Goal: Check status

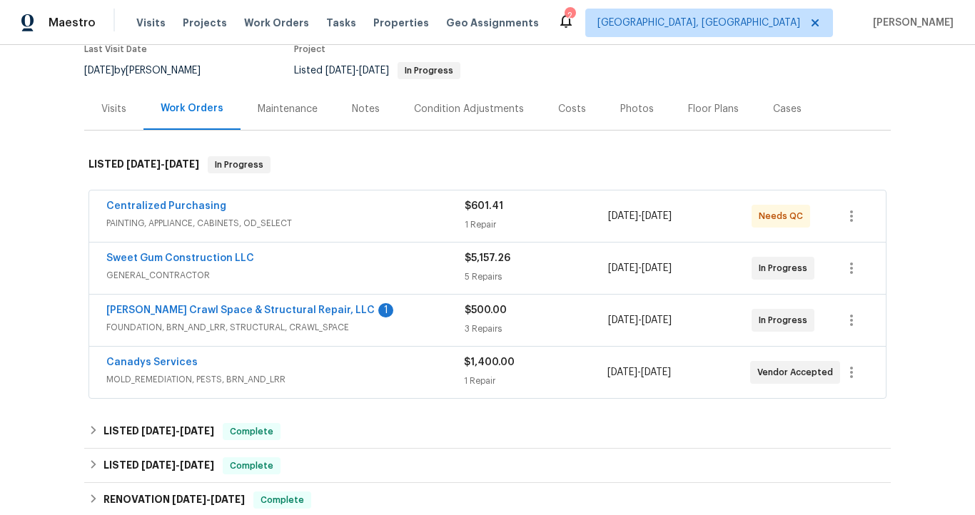
scroll to position [130, 0]
click at [384, 264] on div "Sweet Gum Construction LLC" at bounding box center [285, 258] width 358 height 17
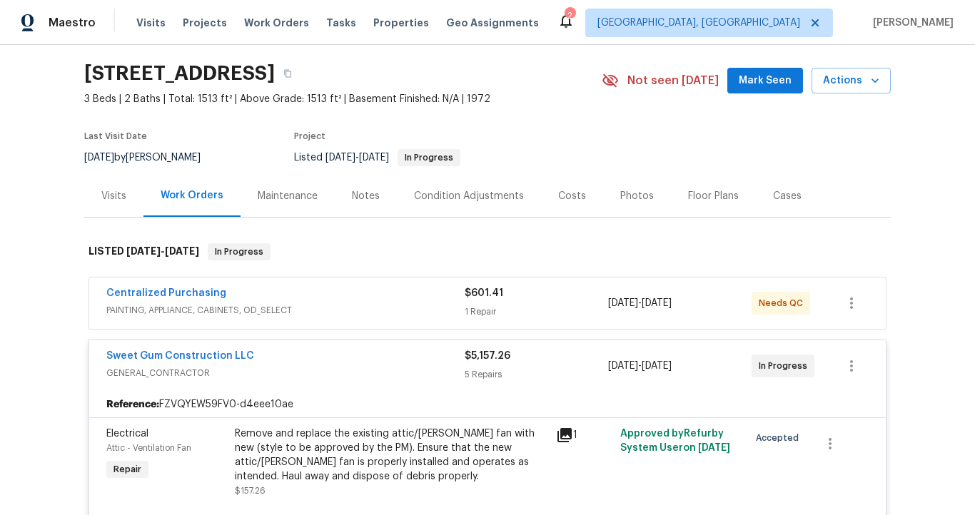
scroll to position [0, 0]
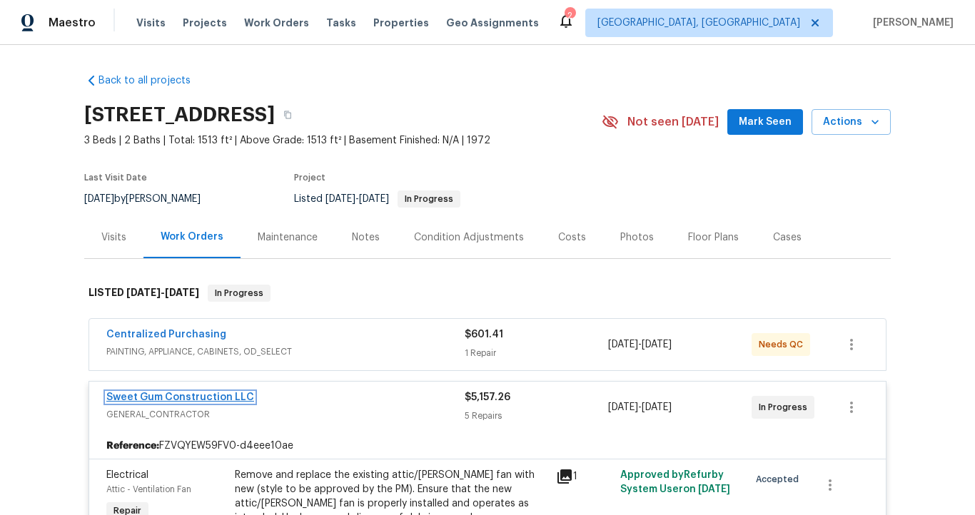
click at [182, 398] on link "Sweet Gum Construction LLC" at bounding box center [180, 397] width 148 height 10
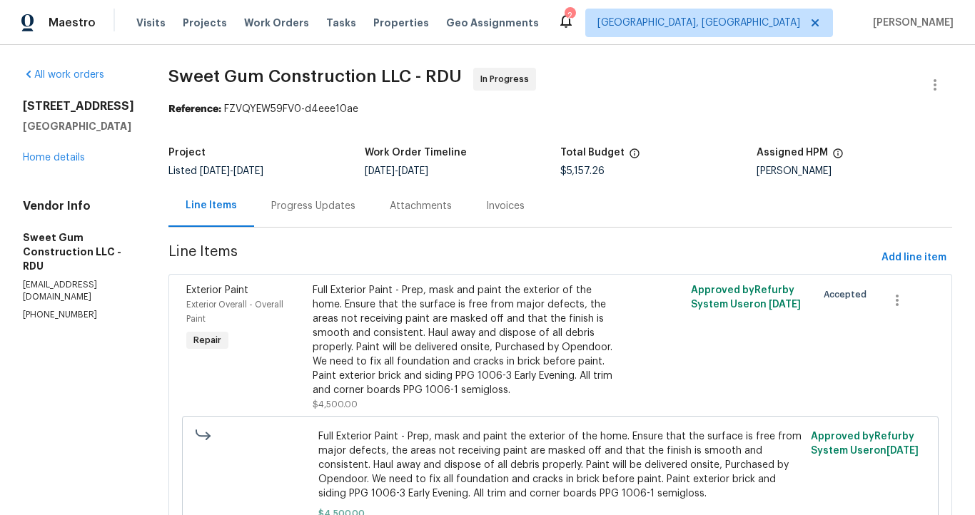
click at [322, 209] on div "Progress Updates" at bounding box center [313, 206] width 84 height 14
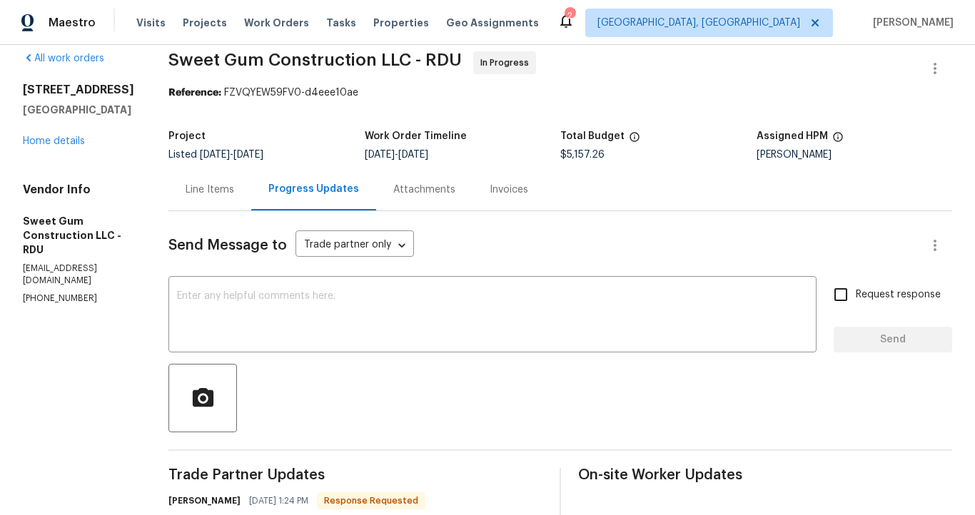
scroll to position [15, 0]
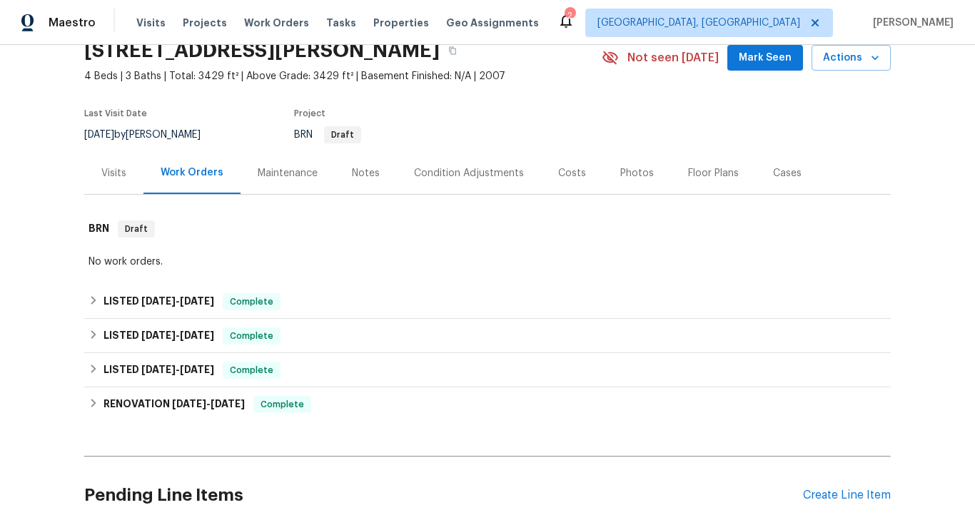
scroll to position [66, 0]
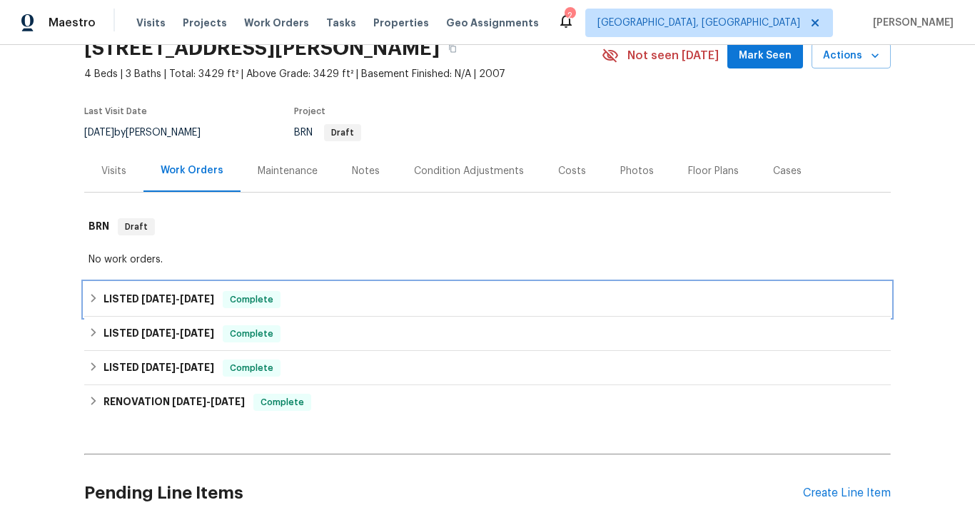
click at [181, 301] on span "9/2/25" at bounding box center [197, 299] width 34 height 10
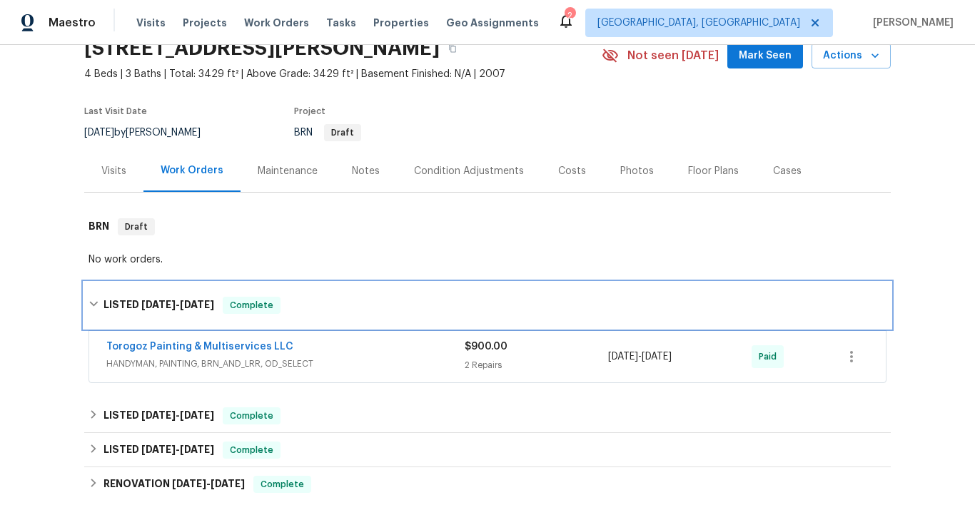
click at [181, 302] on span "9/2/25" at bounding box center [197, 305] width 34 height 10
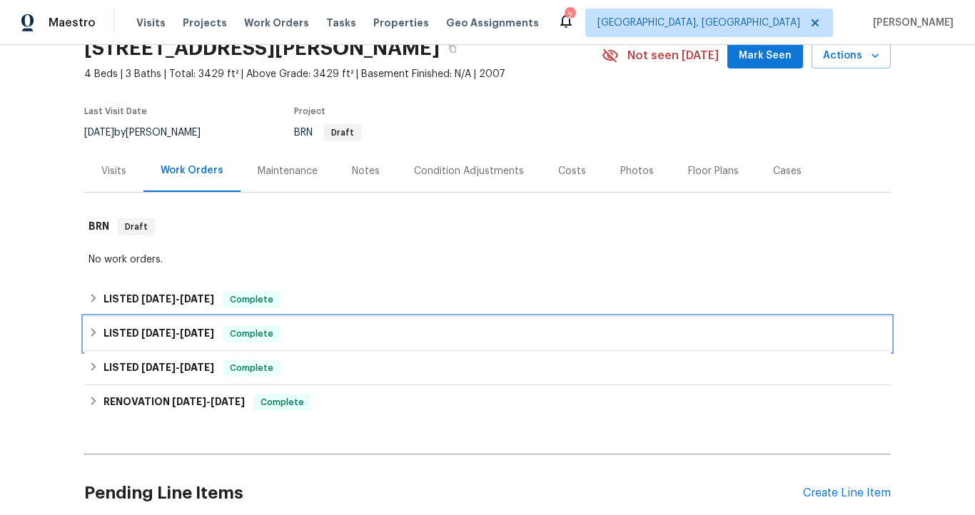
click at [183, 332] on span "7/29/25" at bounding box center [197, 333] width 34 height 10
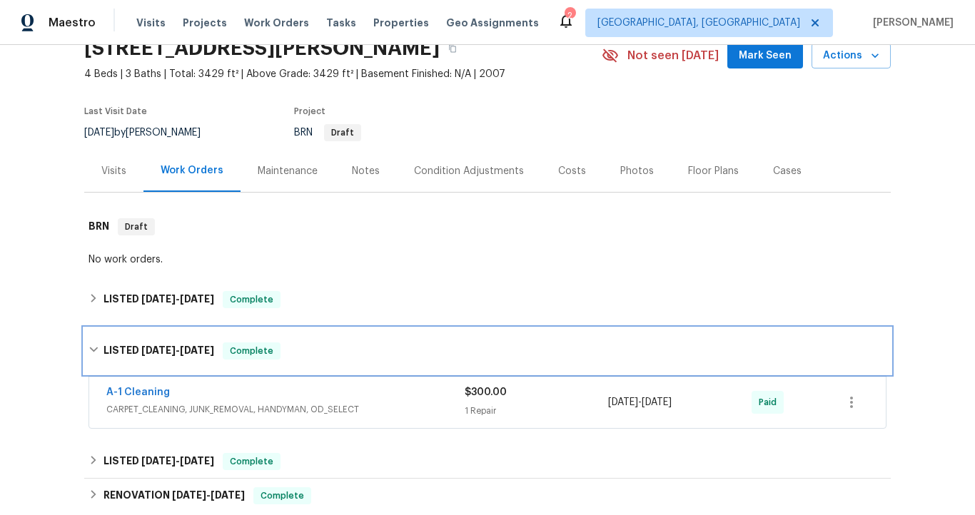
click at [184, 355] on span "7/29/25" at bounding box center [197, 350] width 34 height 10
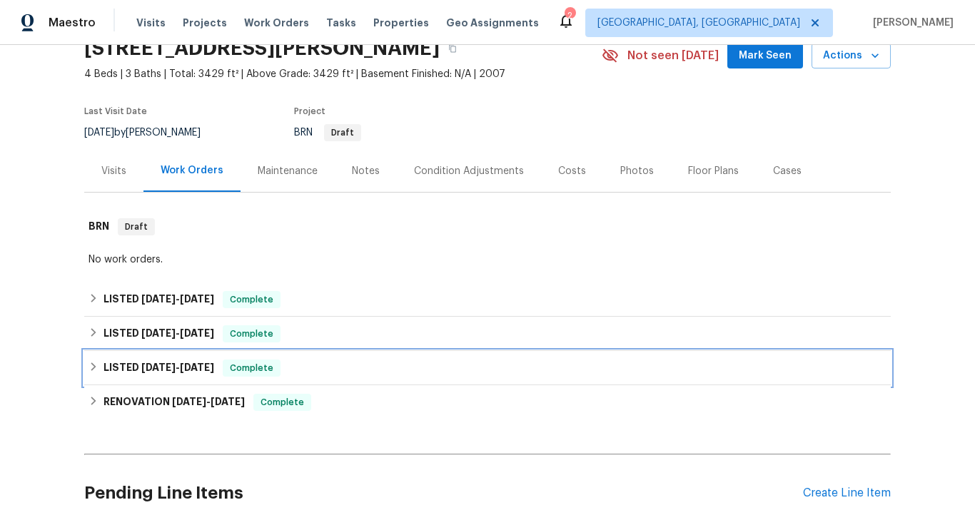
click at [185, 372] on span "5/29/25" at bounding box center [197, 367] width 34 height 10
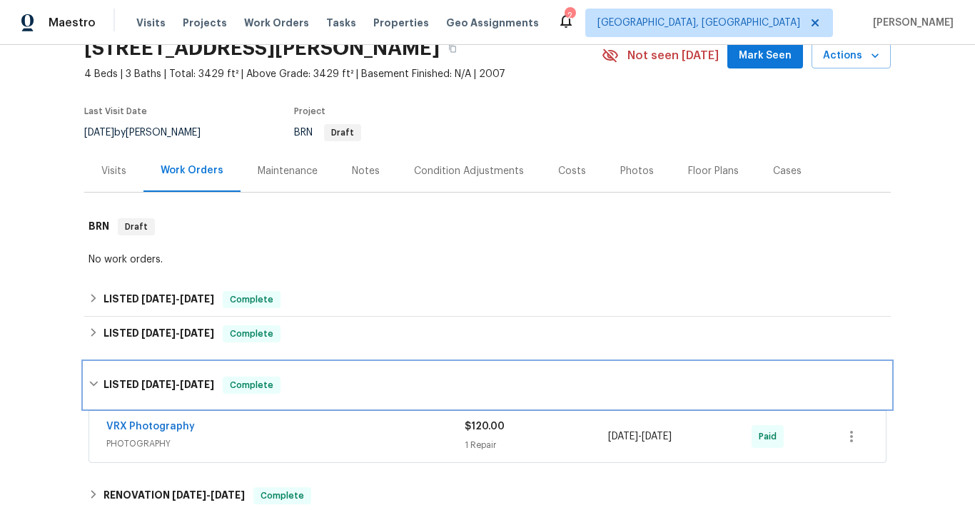
click at [185, 372] on div "LISTED 5/28/25 - 5/29/25 Complete" at bounding box center [487, 385] width 806 height 46
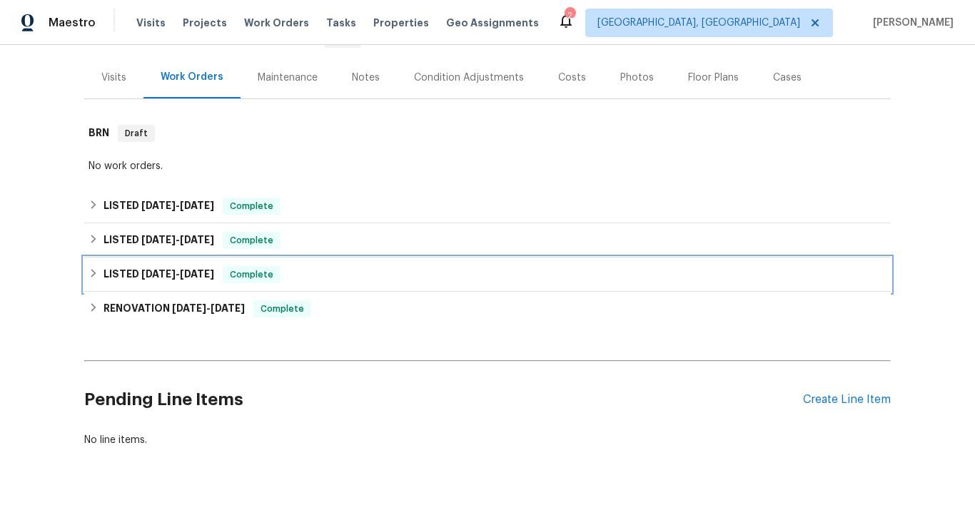
scroll to position [168, 0]
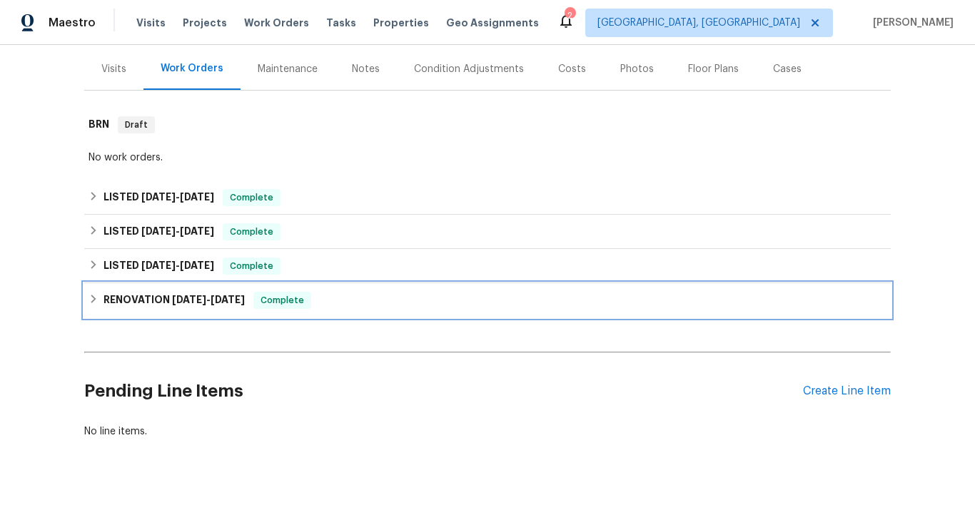
click at [193, 302] on span "5/2/25" at bounding box center [189, 300] width 34 height 10
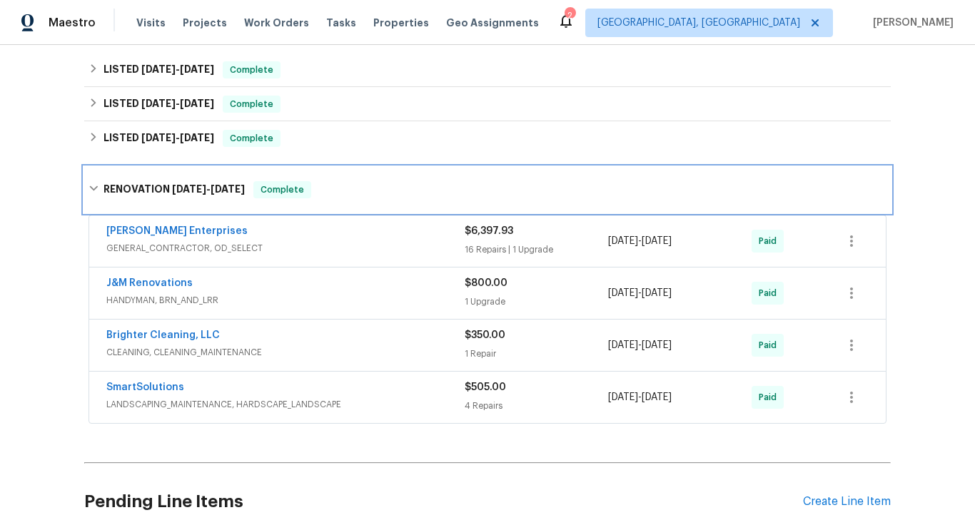
scroll to position [292, 0]
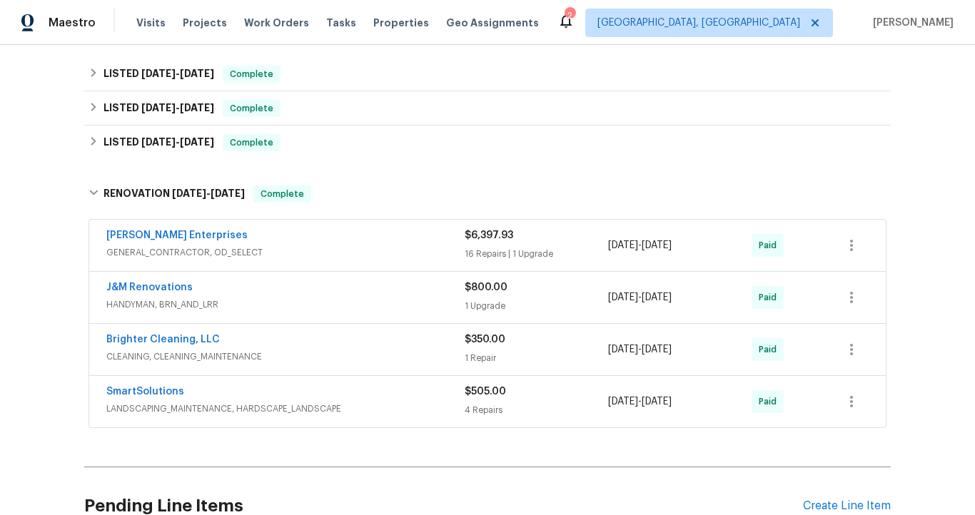
click at [273, 247] on span "GENERAL_CONTRACTOR, OD_SELECT" at bounding box center [285, 252] width 358 height 14
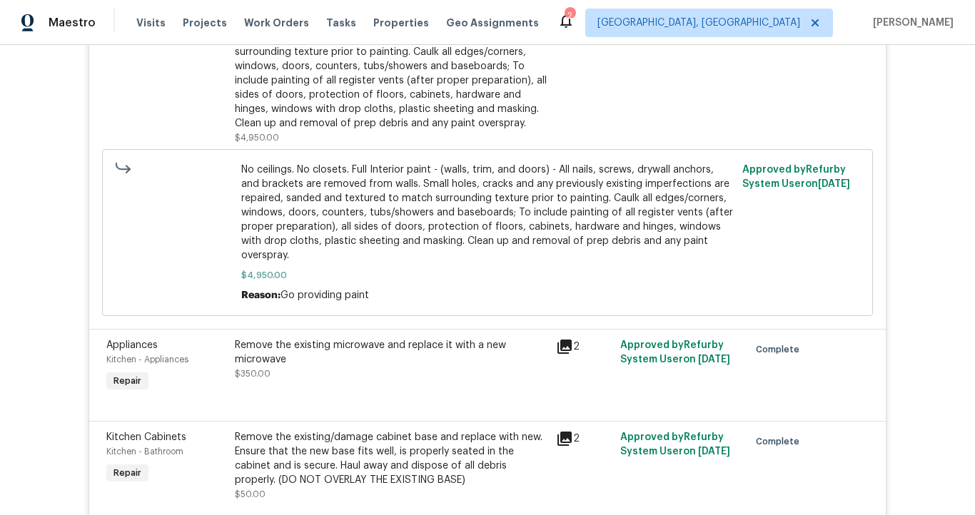
scroll to position [2498, 0]
